Goal: Navigation & Orientation: Find specific page/section

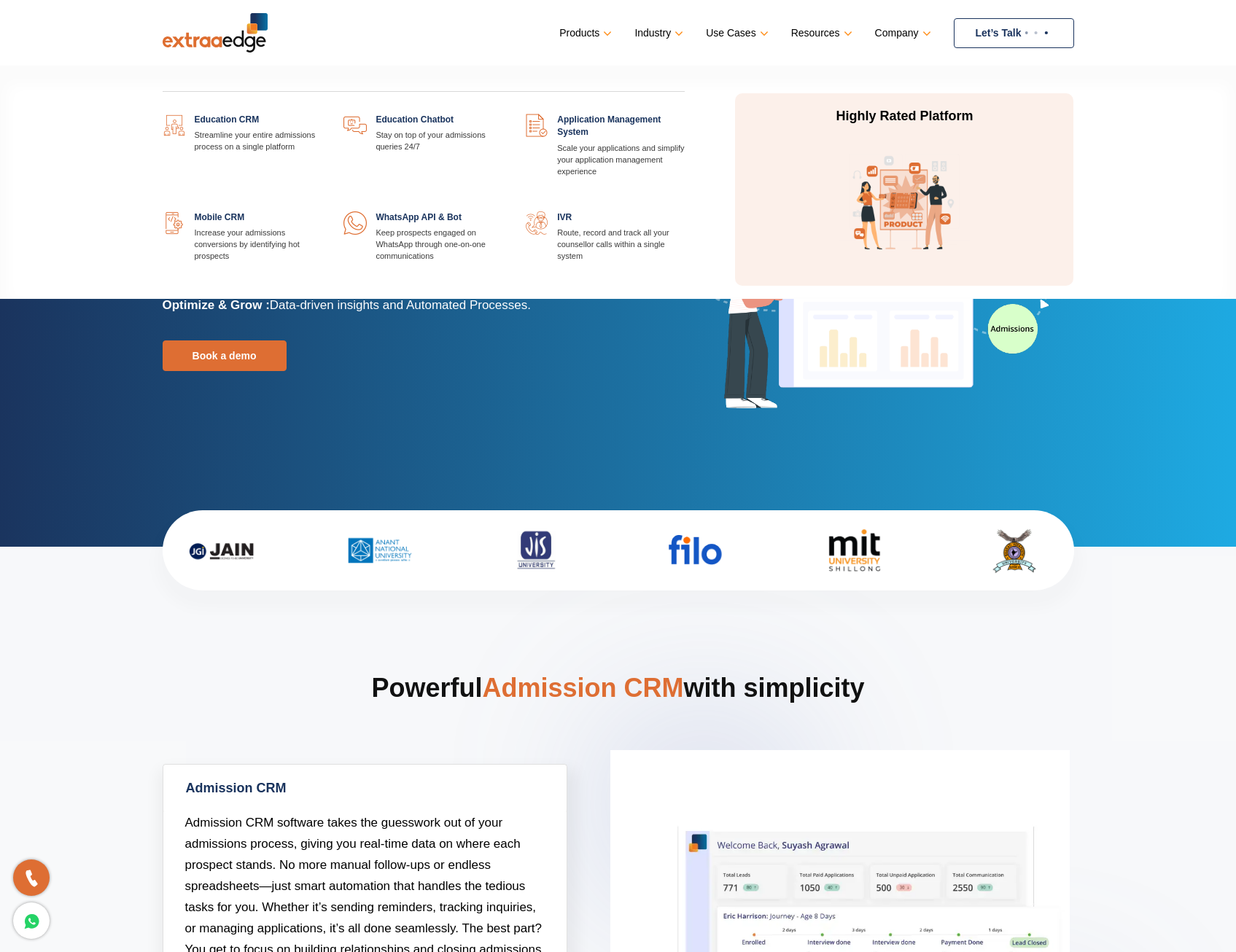
click at [685, 114] on link at bounding box center [685, 114] width 0 height 0
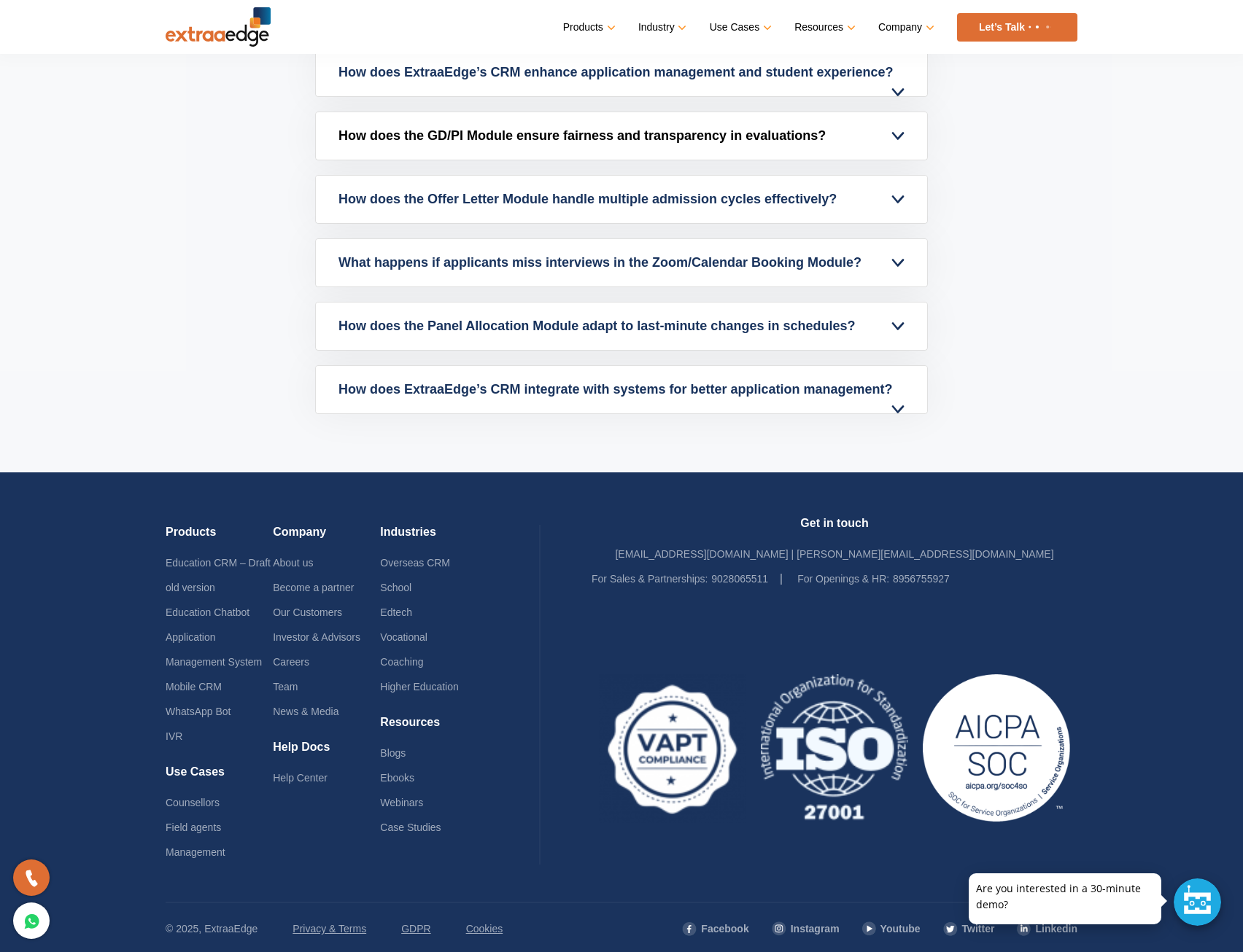
scroll to position [4862, 0]
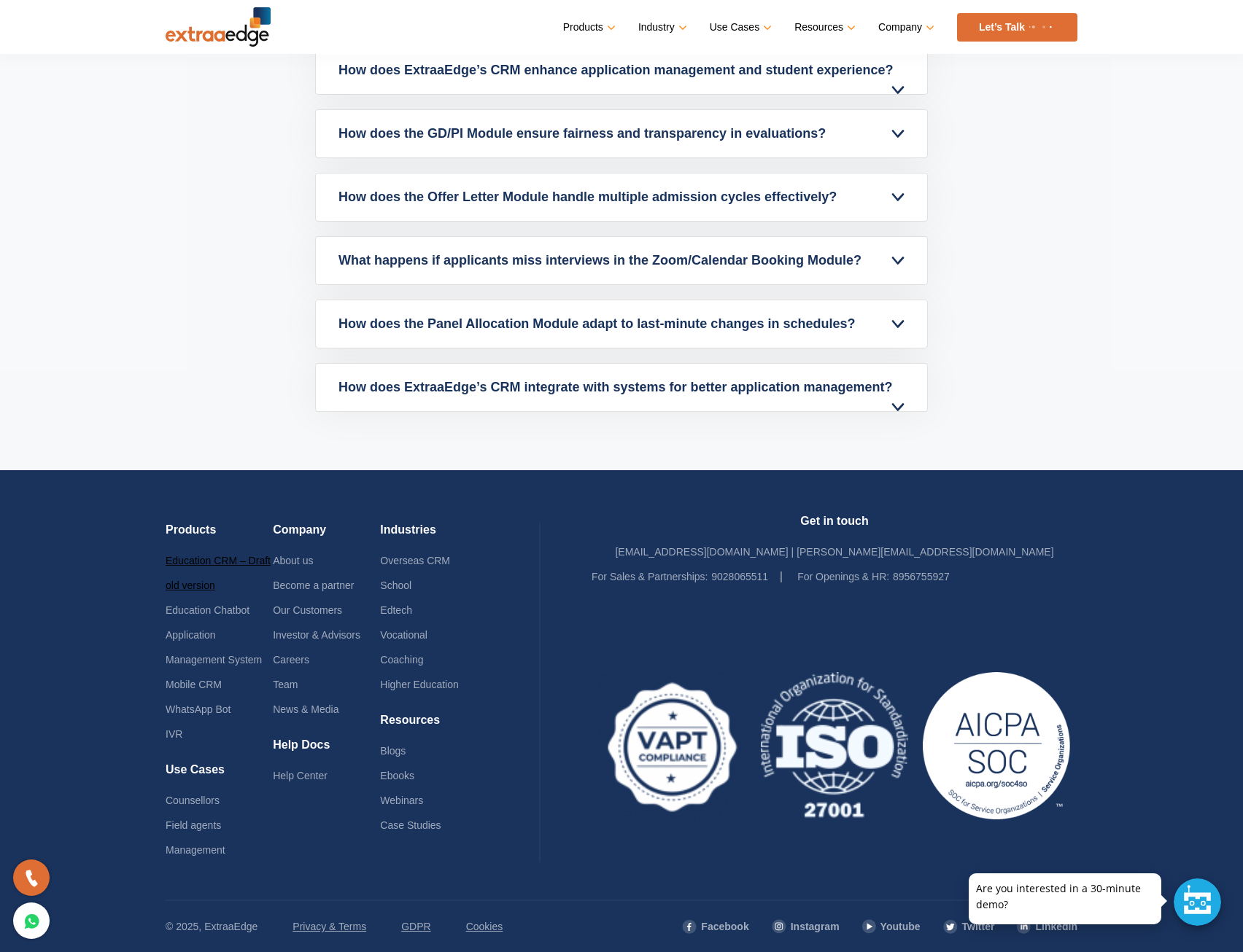
click at [204, 558] on link "Education CRM – Draft old version" at bounding box center [218, 573] width 105 height 37
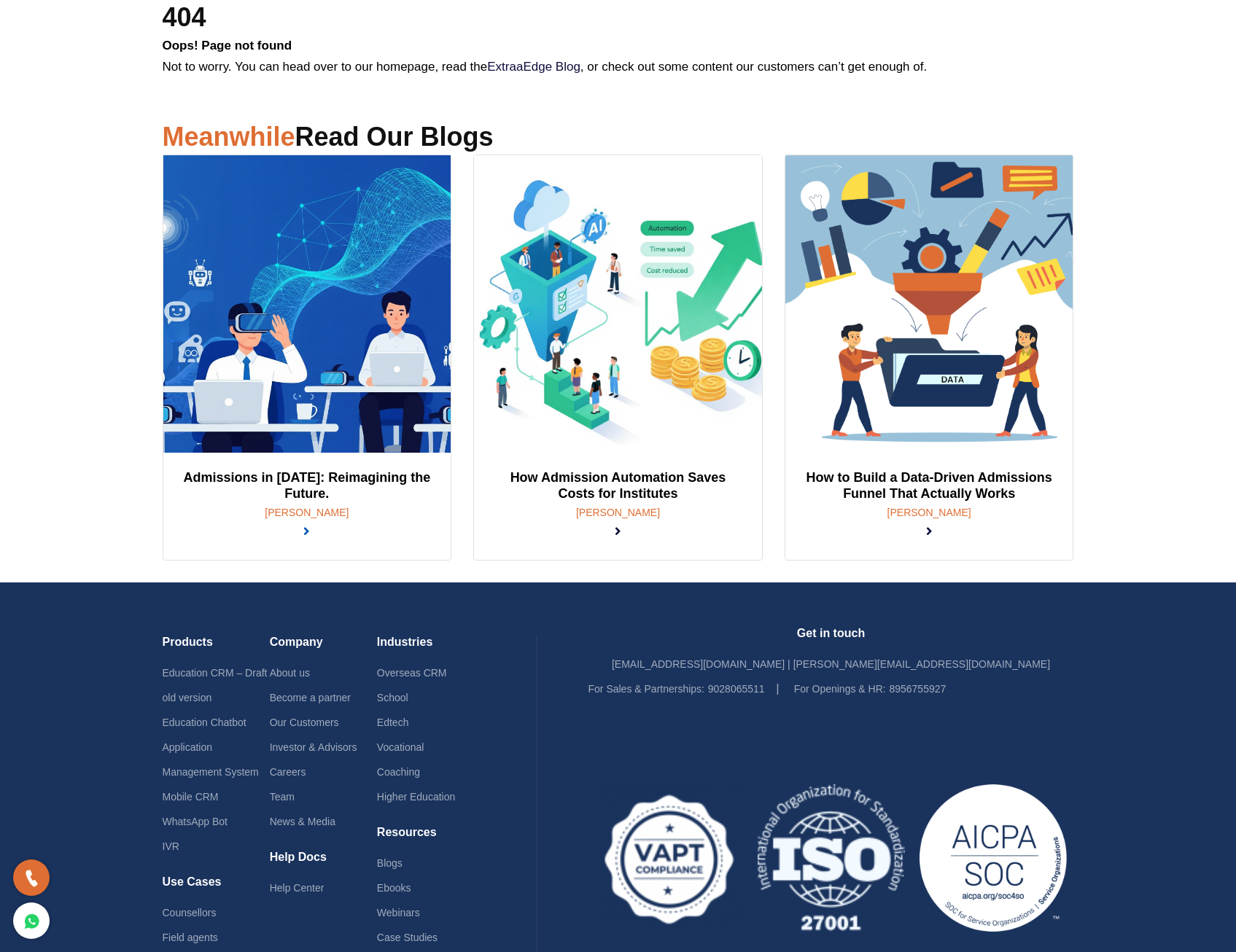
click at [310, 525] on link at bounding box center [306, 531] width 7 height 14
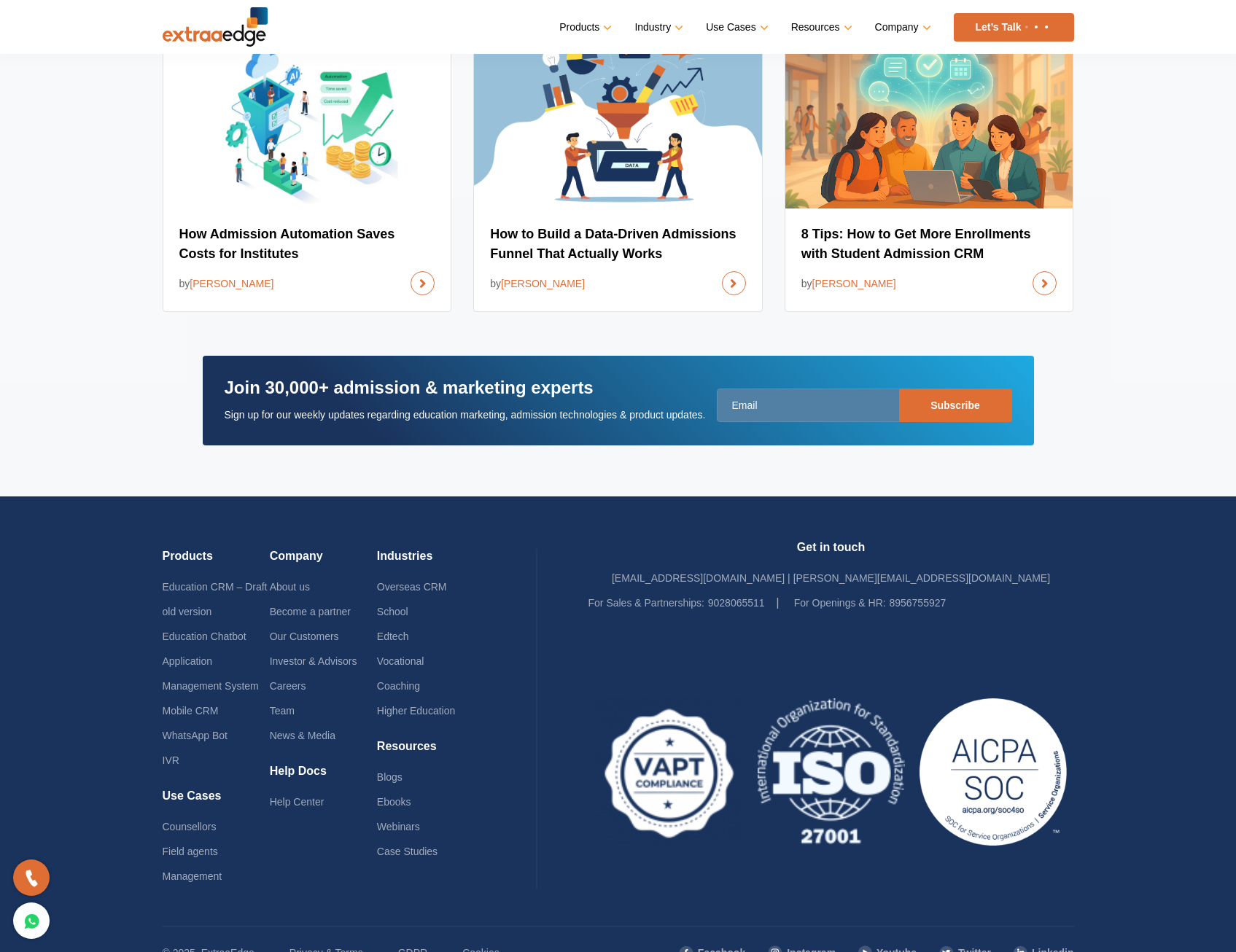
scroll to position [6849, 0]
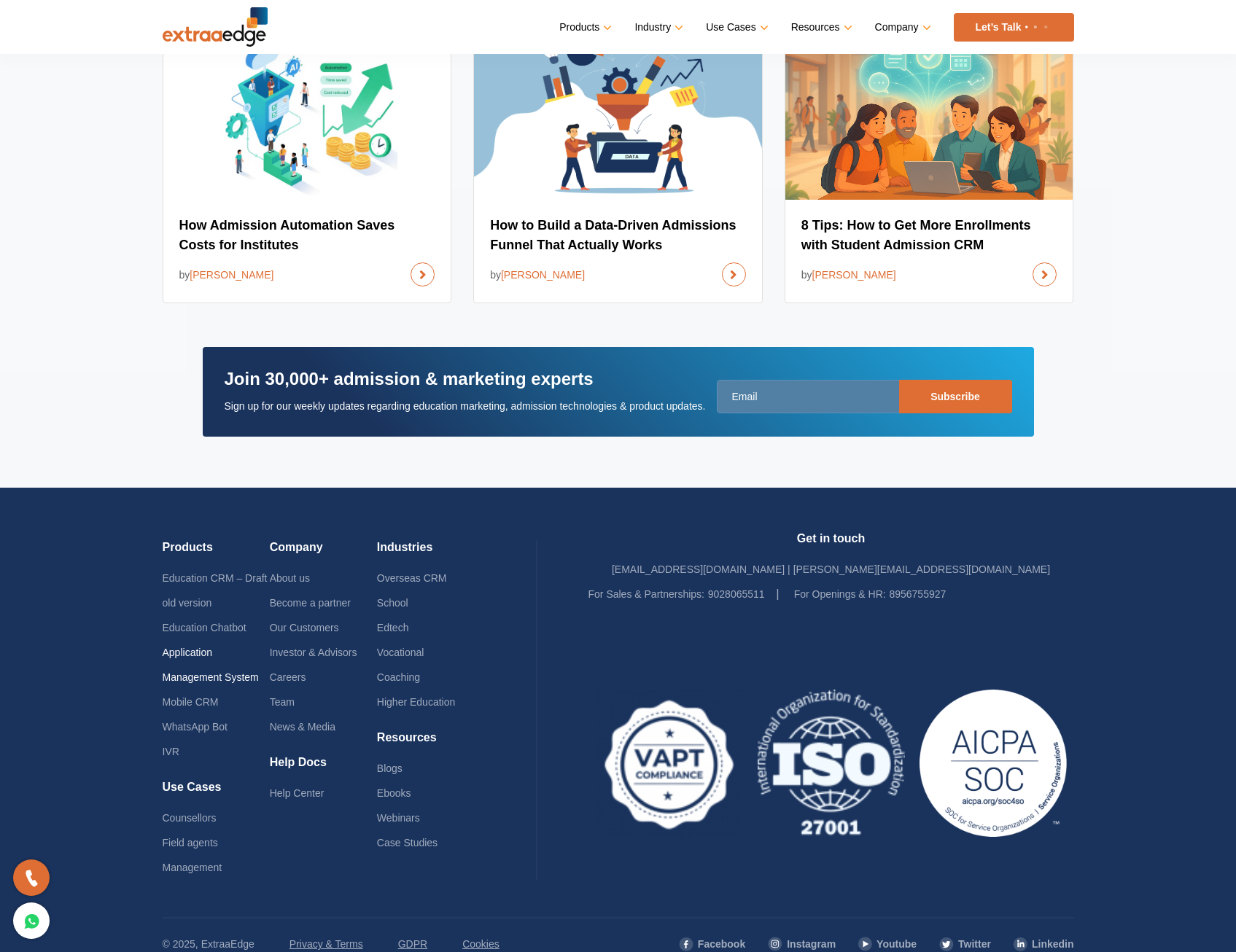
click at [178, 655] on link "Application Management System" at bounding box center [211, 665] width 96 height 37
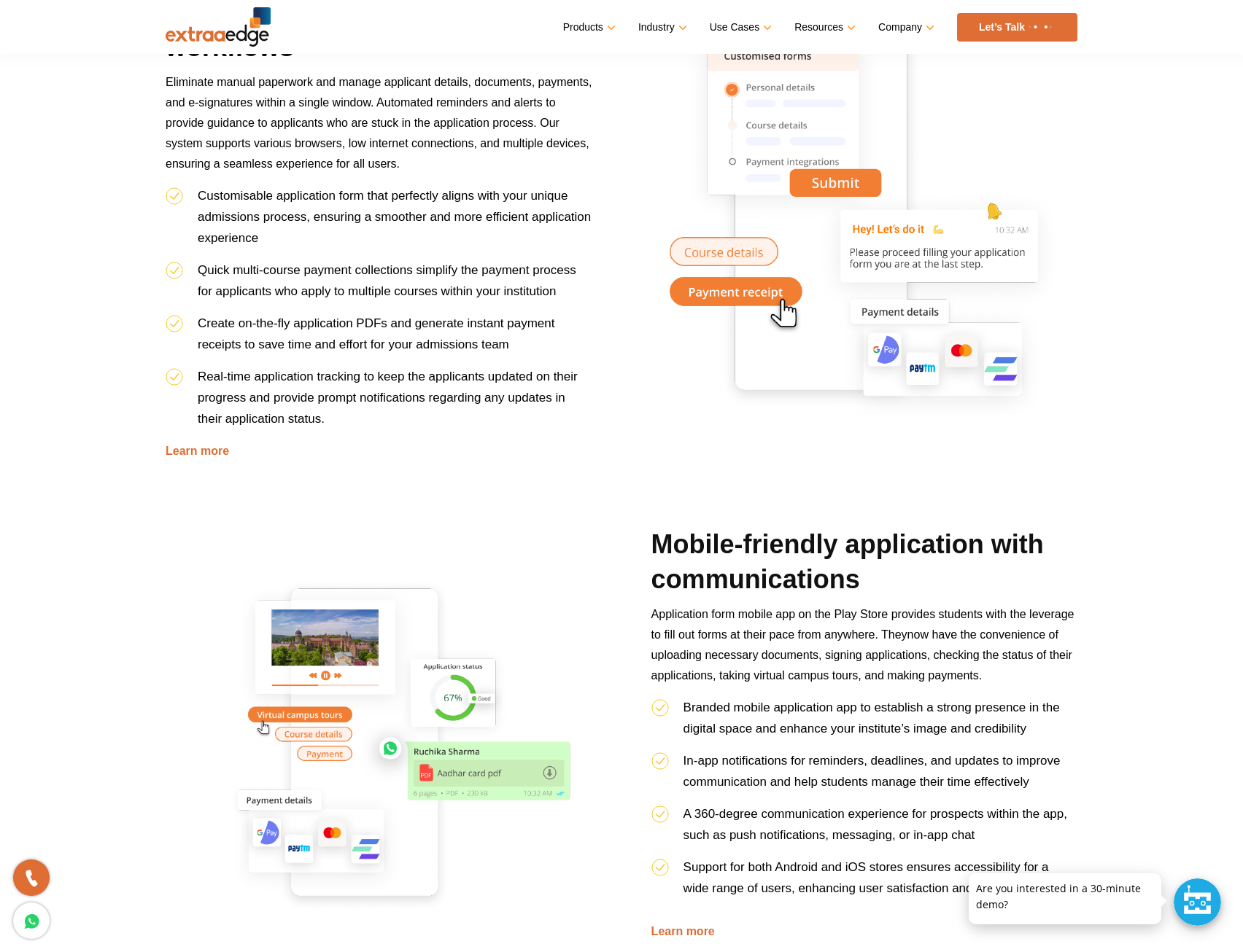
scroll to position [972, 0]
